Goal: Transaction & Acquisition: Purchase product/service

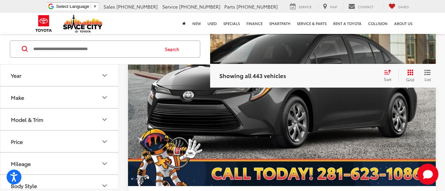
click at [105, 120] on icon "Model & Trim" at bounding box center [105, 120] width 4 height 2
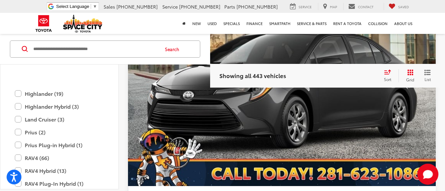
scroll to position [215, 0]
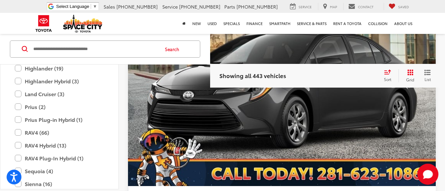
click at [117, 78] on div "Toyota Highlander (19) All Trims Or select individual trims XLE (5) Hybrid Limi…" at bounding box center [59, 108] width 118 height 385
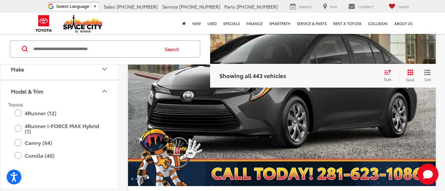
scroll to position [0, 0]
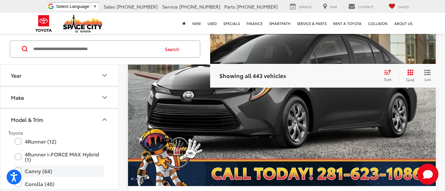
click at [20, 170] on label "Camry (64)" at bounding box center [59, 172] width 89 height 12
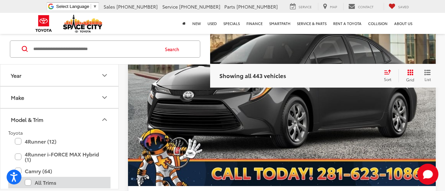
scroll to position [74, 0]
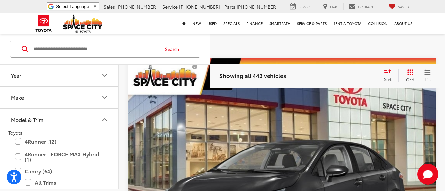
click at [28, 182] on label "All Trims" at bounding box center [64, 183] width 79 height 12
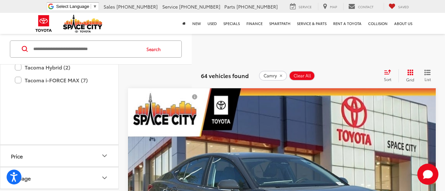
scroll to position [261, 0]
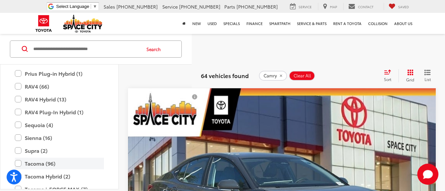
click at [18, 164] on label "Tacoma (96)" at bounding box center [59, 164] width 89 height 12
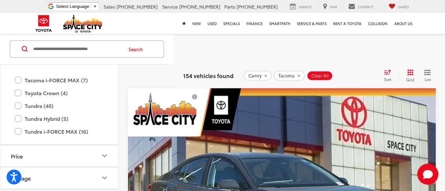
scroll to position [389, 0]
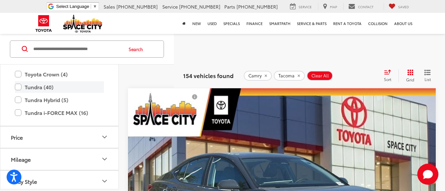
click at [20, 88] on label "Tundra (40)" at bounding box center [59, 88] width 89 height 12
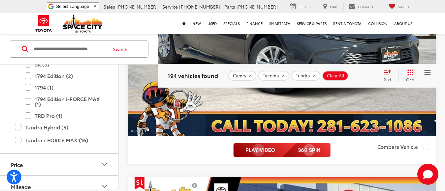
scroll to position [400, 0]
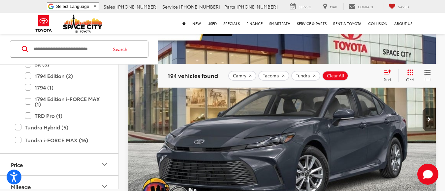
click at [385, 73] on icon "Select sort value" at bounding box center [387, 72] width 7 height 5
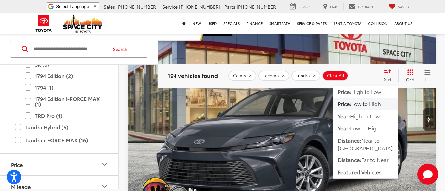
click at [370, 105] on span "Low to High" at bounding box center [366, 104] width 30 height 8
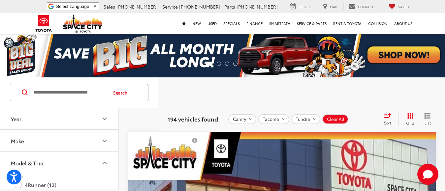
click at [106, 119] on icon "Year" at bounding box center [105, 119] width 4 height 2
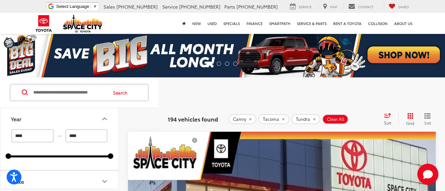
click at [34, 137] on input "****" at bounding box center [33, 136] width 42 height 13
type input "****"
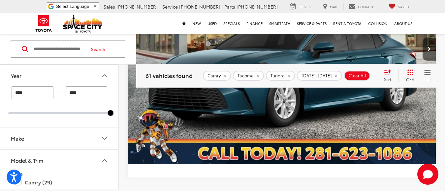
scroll to position [3180, 0]
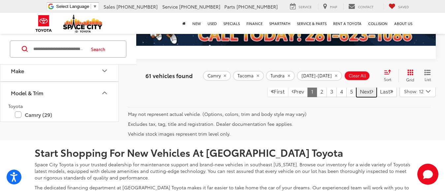
click at [363, 97] on link "Next" at bounding box center [366, 91] width 20 height 12
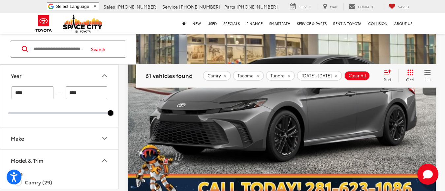
scroll to position [2662, 0]
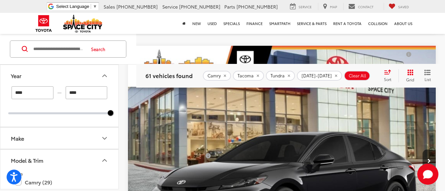
click at [269, 117] on img "2026 Toyota Camry SE 0" at bounding box center [282, 162] width 309 height 232
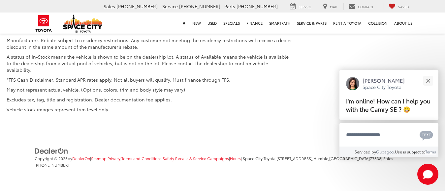
scroll to position [694, 0]
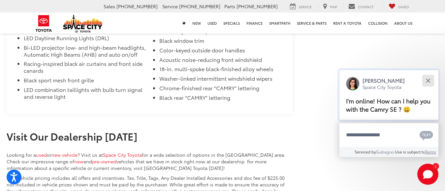
click at [427, 81] on div "Close" at bounding box center [428, 81] width 4 height 4
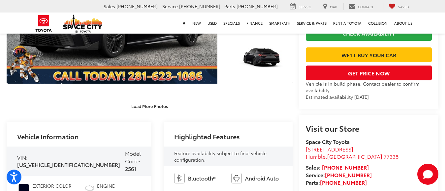
click at [428, 90] on div "Close" at bounding box center [429, 92] width 4 height 4
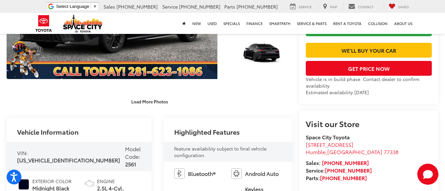
scroll to position [24, 0]
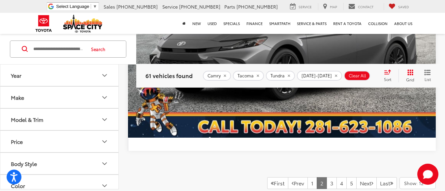
scroll to position [3110, 0]
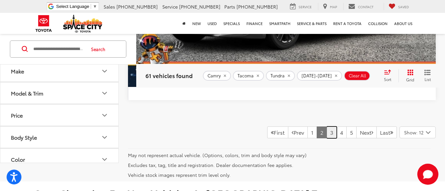
click at [327, 132] on link "3" at bounding box center [332, 133] width 10 height 12
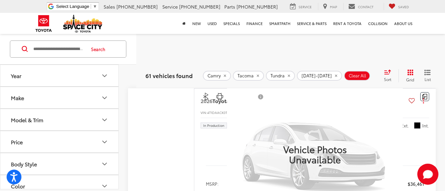
click at [226, 76] on icon "remove Camry" at bounding box center [225, 76] width 2 height 2
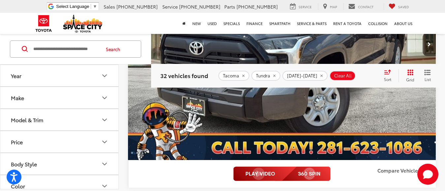
scroll to position [426, 0]
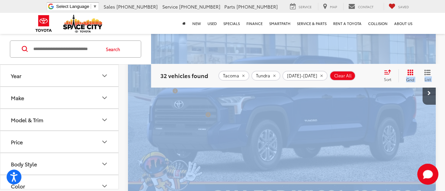
drag, startPoint x: 374, startPoint y: 70, endPoint x: 369, endPoint y: 39, distance: 31.1
click at [353, 98] on img "2026 Toyota Tundra SR5 0" at bounding box center [282, 94] width 309 height 232
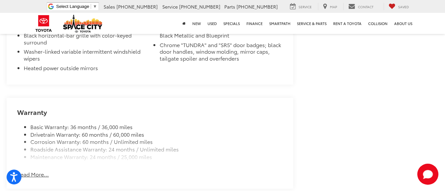
scroll to position [814, 0]
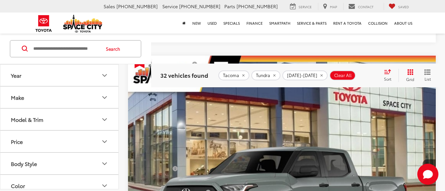
scroll to position [956, 0]
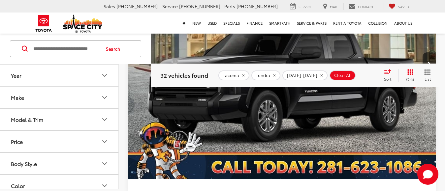
click at [330, 117] on img "2026 Toyota Tundra SR5 0" at bounding box center [282, 65] width 309 height 232
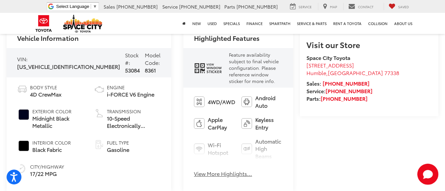
drag, startPoint x: 0, startPoint y: 0, endPoint x: 412, endPoint y: 82, distance: 419.7
click at [412, 62] on li "Space City Toyota" at bounding box center [369, 58] width 125 height 8
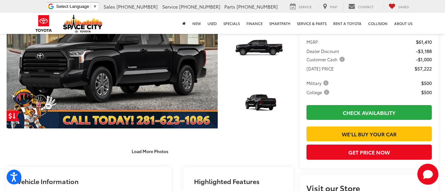
scroll to position [145, 0]
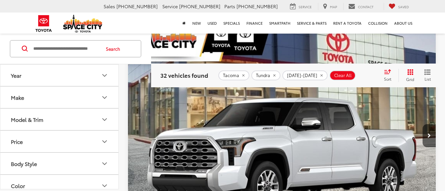
scroll to position [2213, 0]
